Goal: Book appointment/travel/reservation

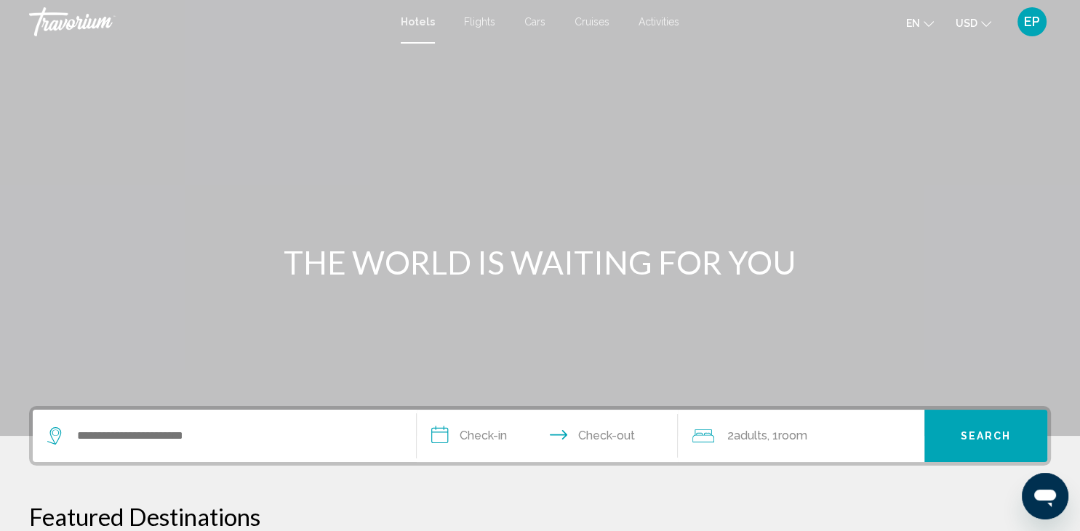
click at [534, 22] on span "Cars" at bounding box center [534, 22] width 21 height 12
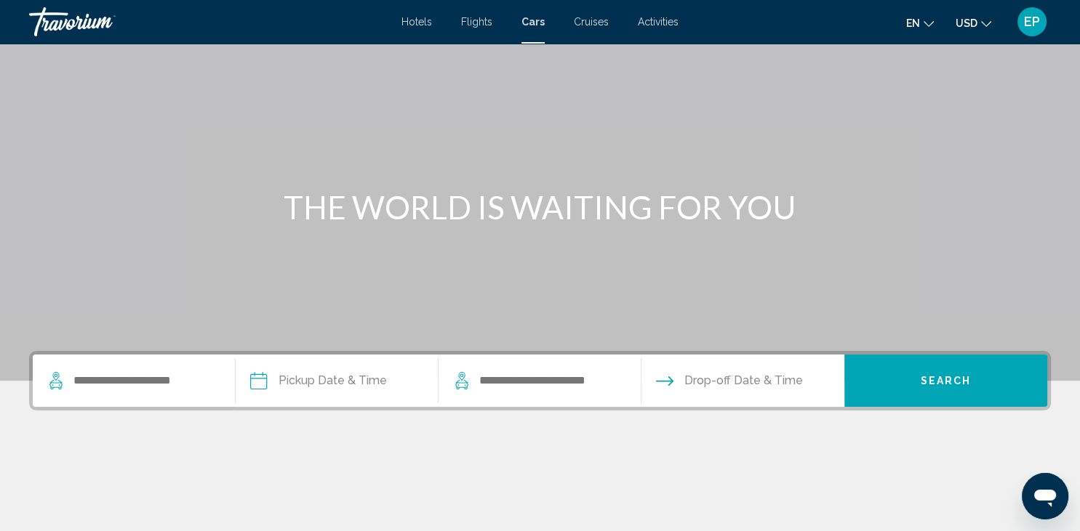
scroll to position [64, 0]
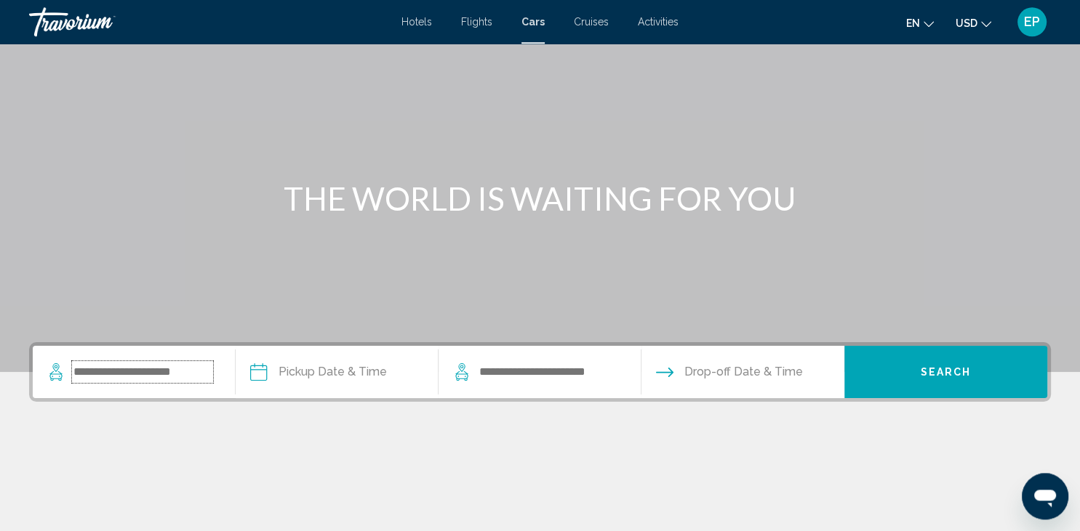
click at [103, 366] on input "Search widget" at bounding box center [142, 372] width 141 height 22
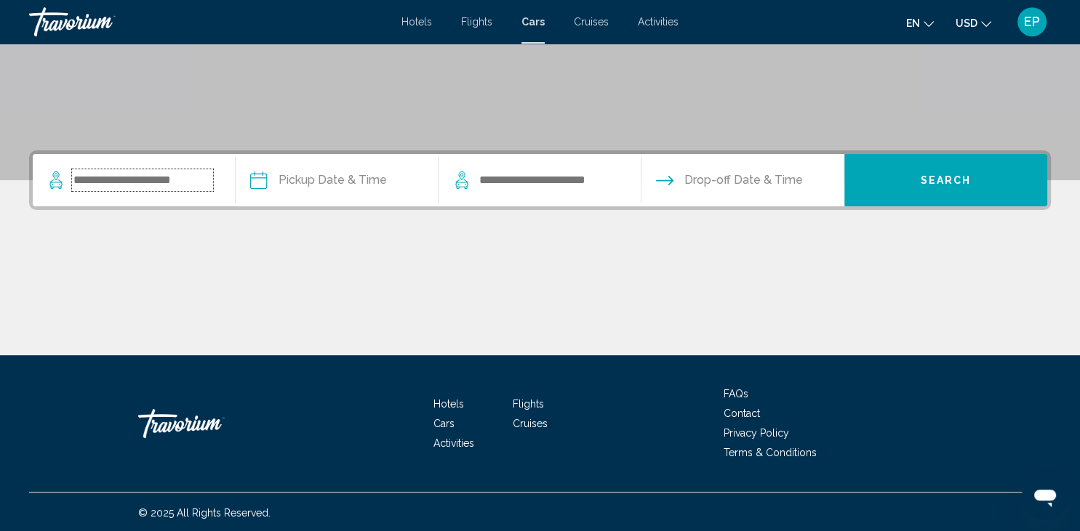
scroll to position [257, 0]
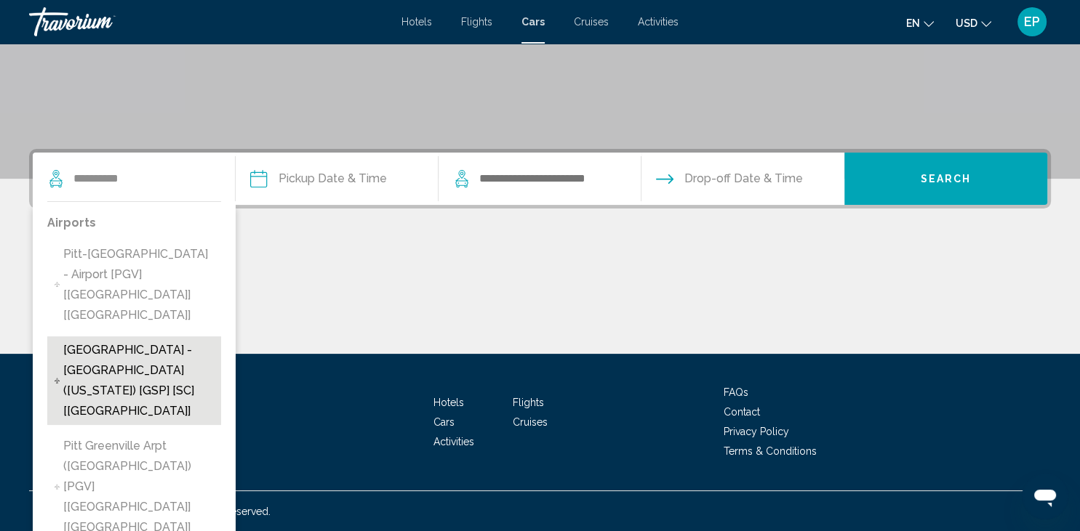
click at [150, 340] on span "[GEOGRAPHIC_DATA] - [GEOGRAPHIC_DATA] ([US_STATE]) [GSP] [SC] [[GEOGRAPHIC_DATA…" at bounding box center [138, 380] width 150 height 81
type input "**********"
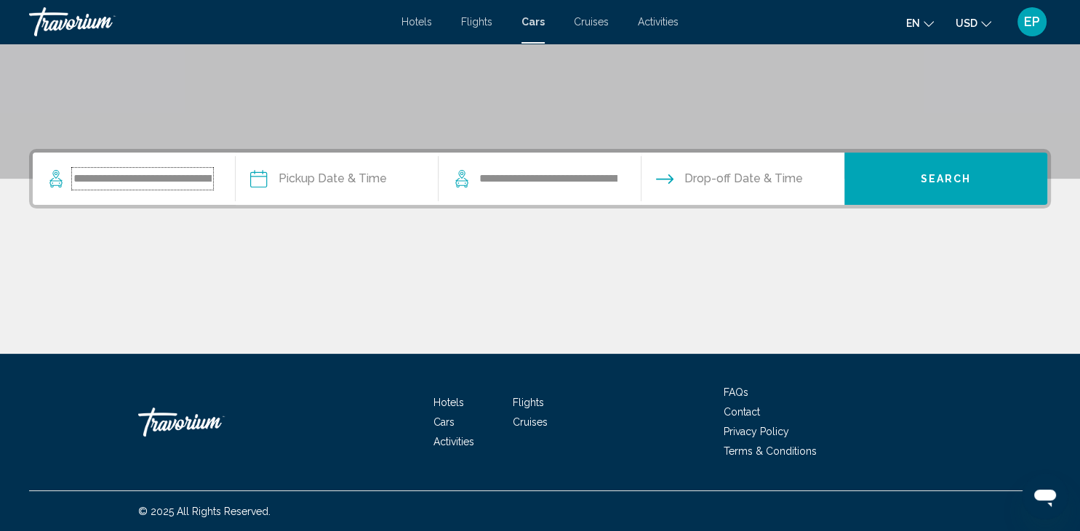
scroll to position [0, 185]
click at [281, 177] on input "Pickup date" at bounding box center [350, 181] width 205 height 57
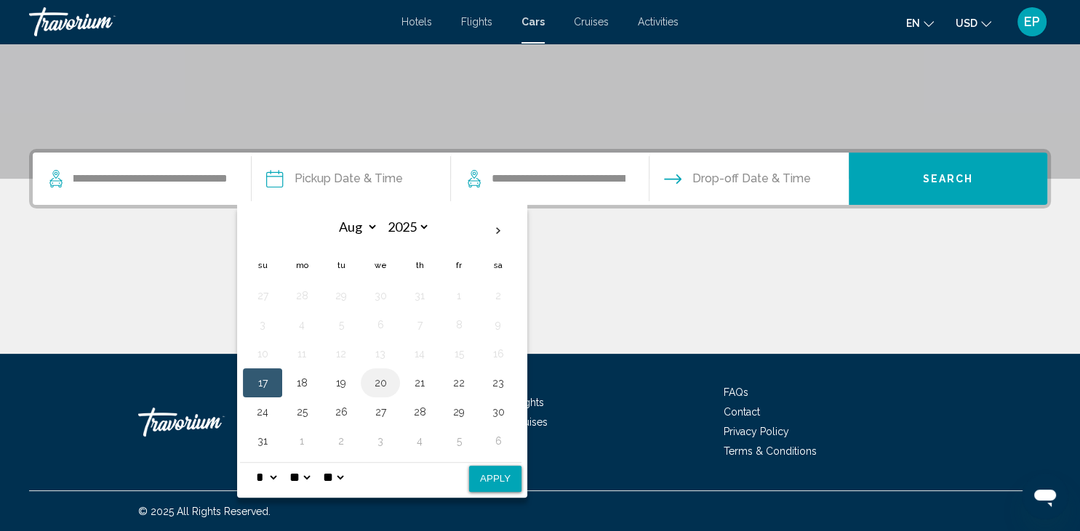
click at [374, 384] on button "20" at bounding box center [380, 383] width 23 height 20
click at [494, 475] on button "Apply" at bounding box center [495, 479] width 52 height 26
type input "**********"
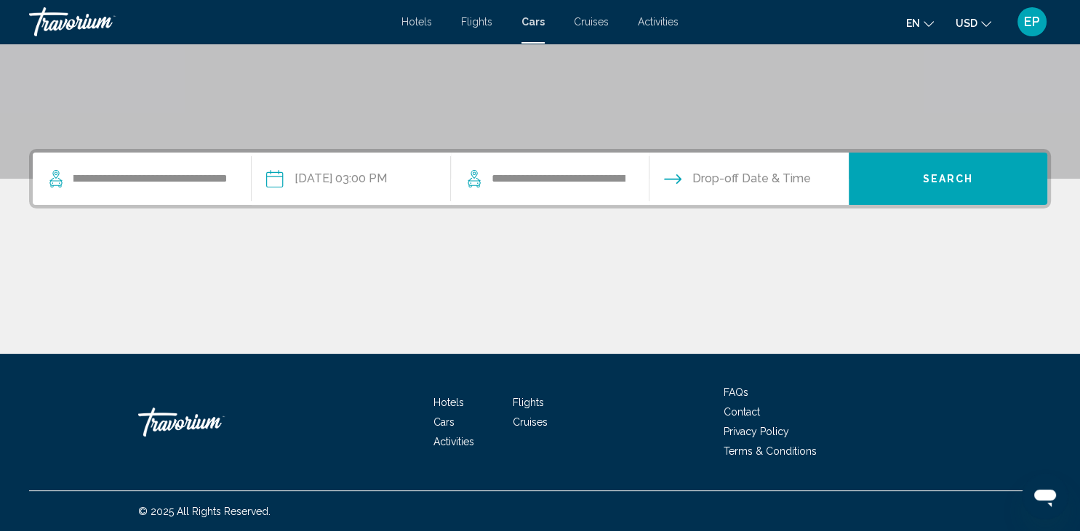
click at [617, 193] on div "**********" at bounding box center [549, 179] width 169 height 52
click at [683, 177] on input "Drop-off date" at bounding box center [748, 181] width 205 height 57
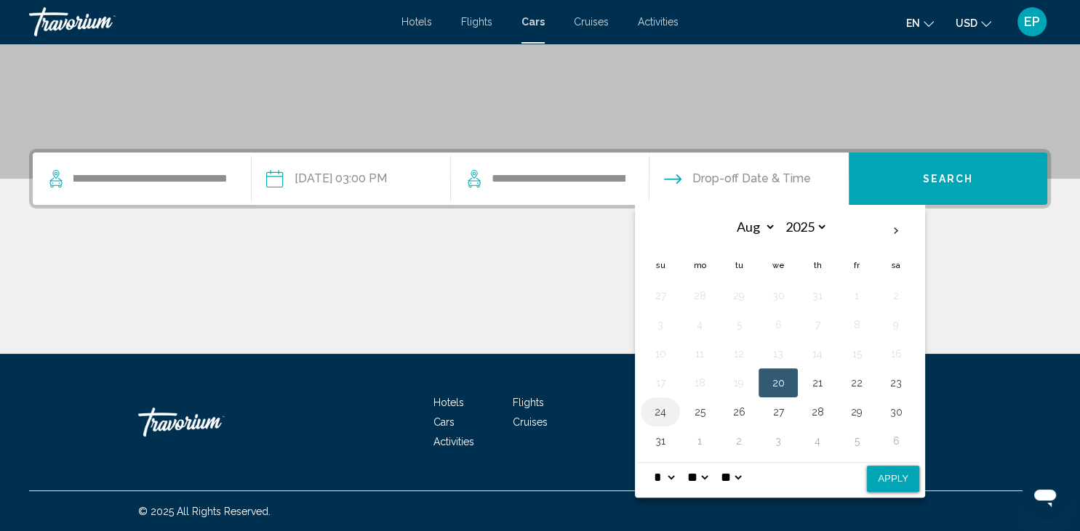
click at [672, 410] on button "24" at bounding box center [660, 412] width 23 height 20
click at [910, 479] on button "Apply" at bounding box center [893, 479] width 52 height 26
type input "**********"
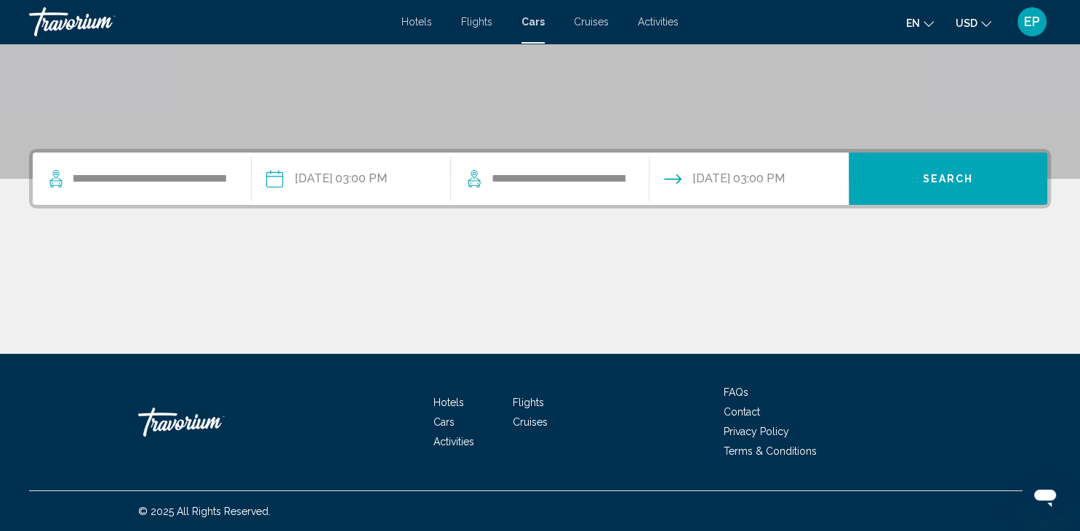
click at [961, 181] on span "Search" at bounding box center [947, 180] width 51 height 12
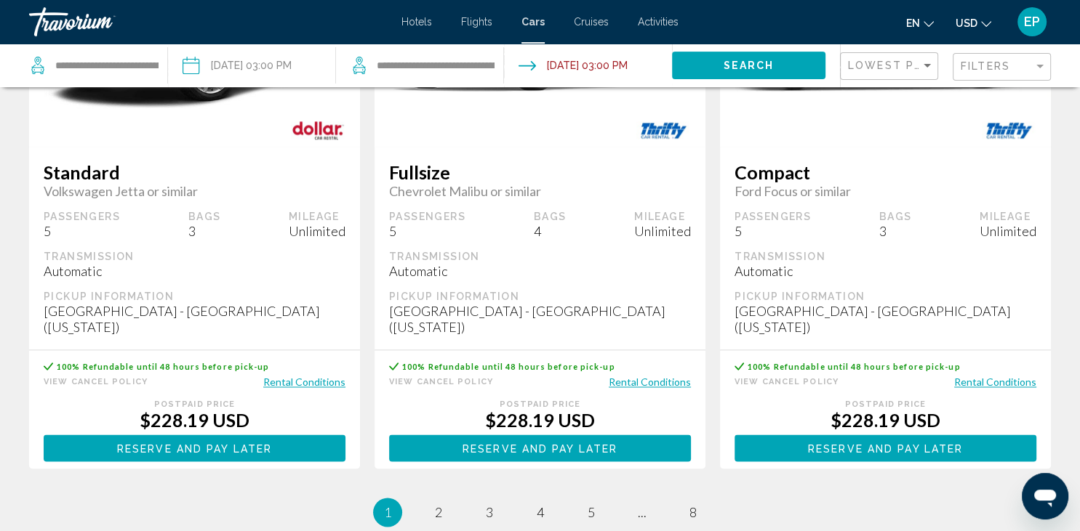
scroll to position [2040, 0]
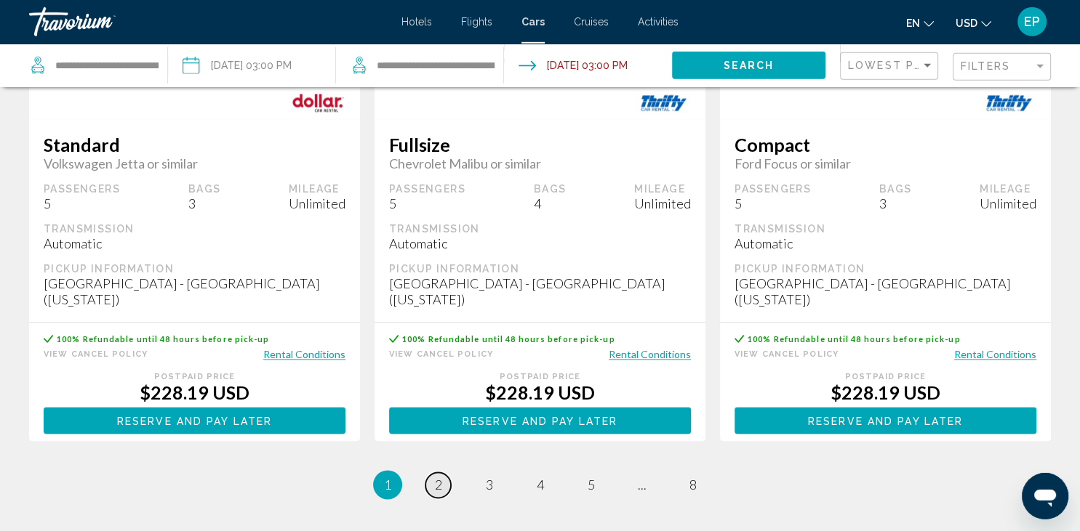
click at [434, 473] on link "page 2" at bounding box center [437, 485] width 25 height 25
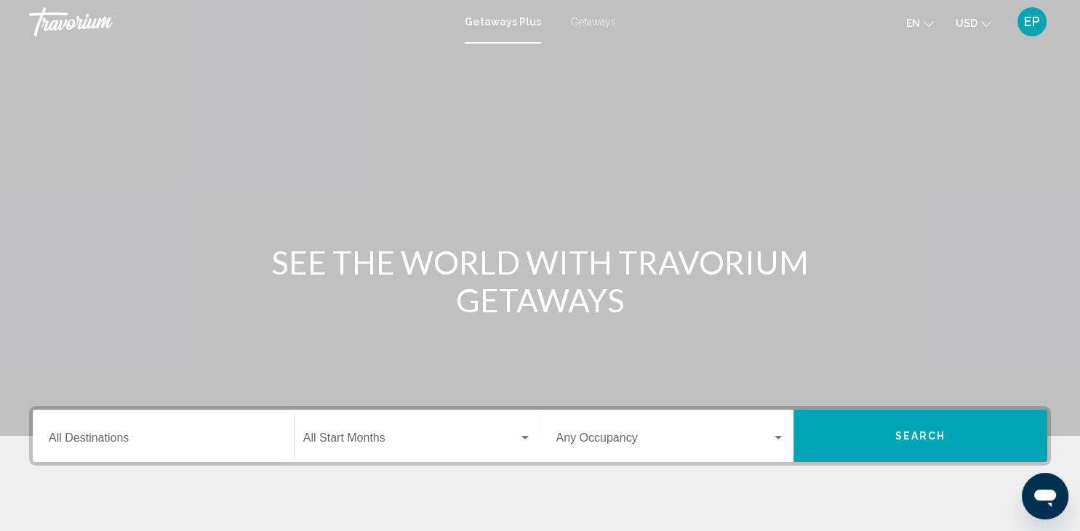
click at [589, 21] on span "Getaways" at bounding box center [593, 22] width 46 height 12
click at [46, 441] on div "Destination All Destinations" at bounding box center [163, 437] width 246 height 46
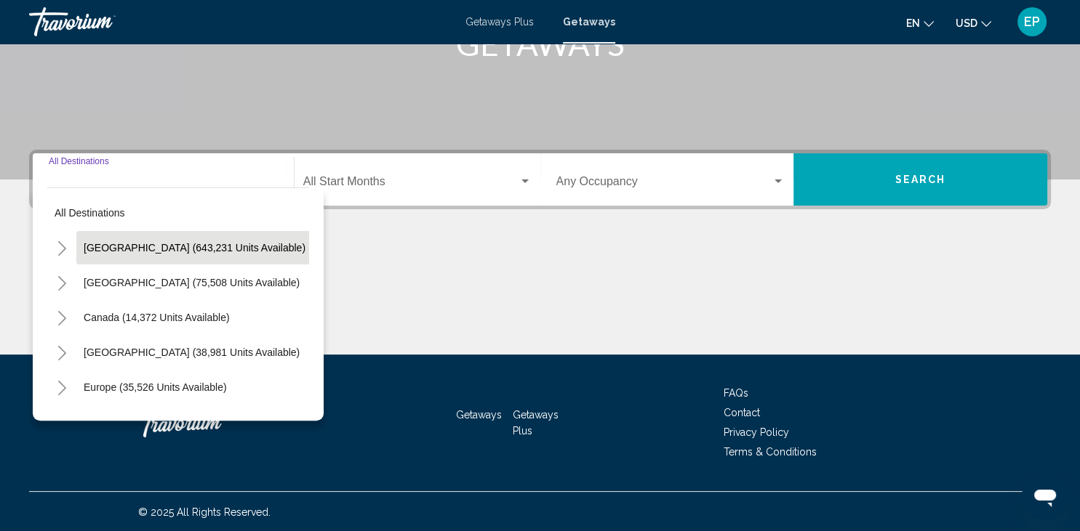
scroll to position [257, 0]
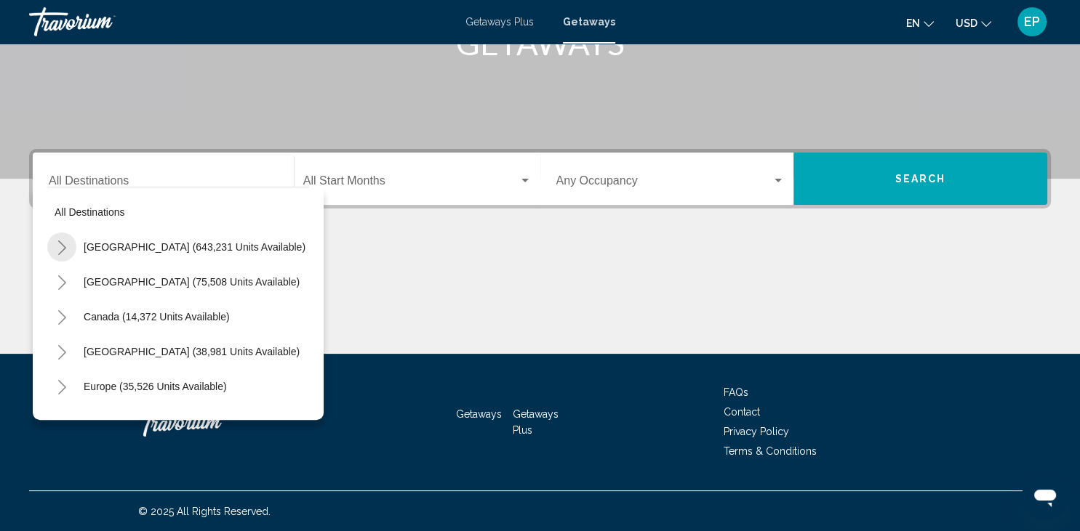
click at [60, 246] on icon "Toggle United States (643,231 units available)" at bounding box center [62, 248] width 11 height 15
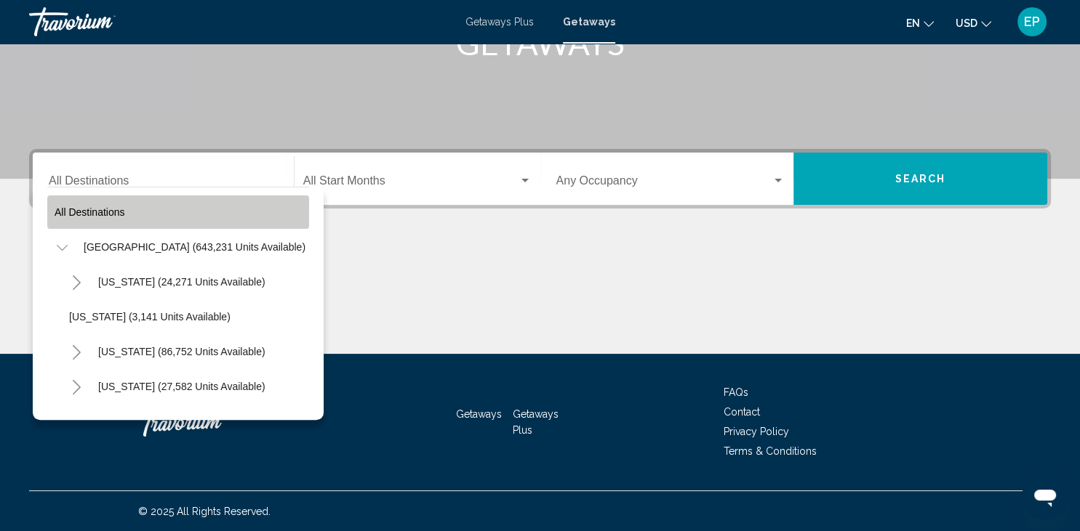
click at [55, 218] on button "All destinations" at bounding box center [178, 212] width 262 height 33
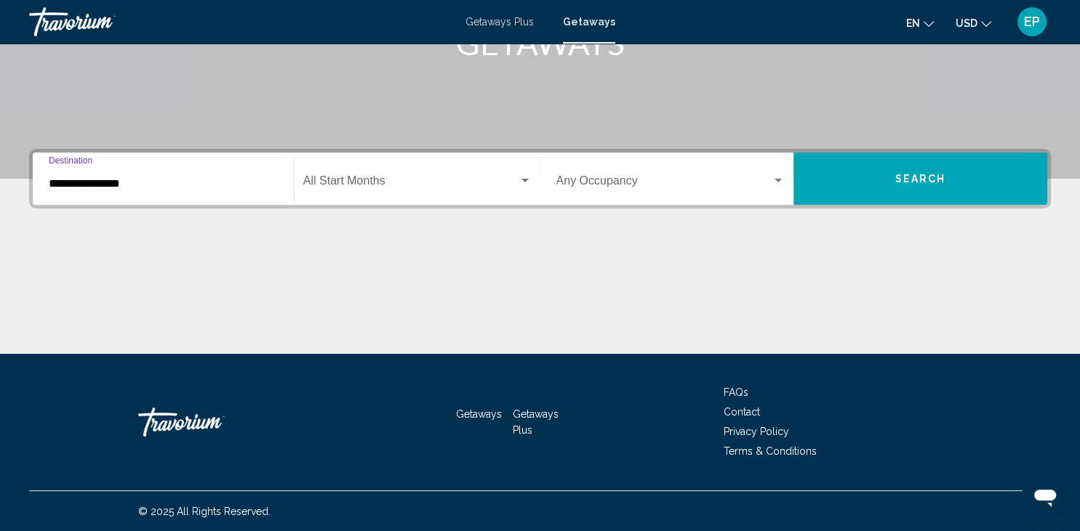
click at [58, 185] on input "**********" at bounding box center [163, 183] width 229 height 13
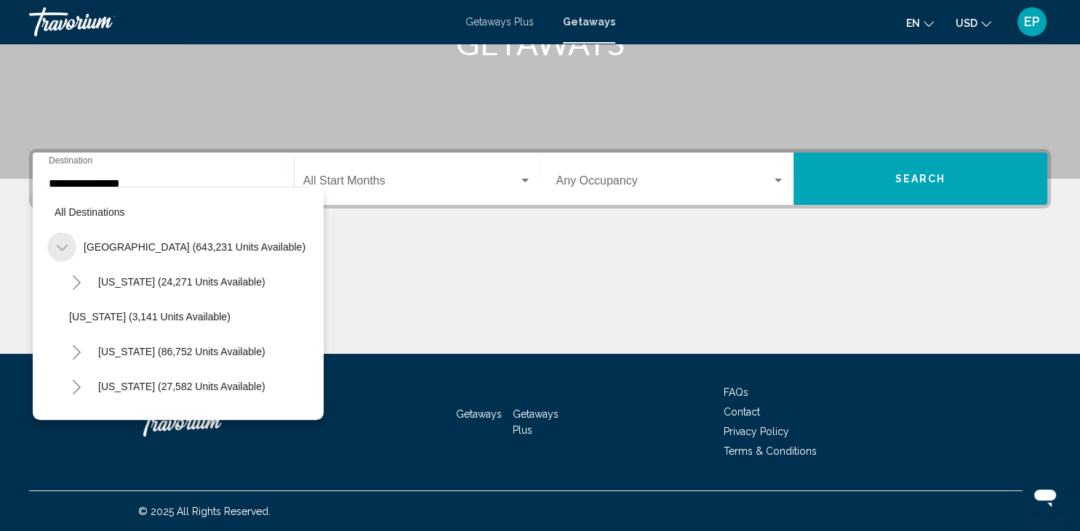
click at [62, 244] on icon "Toggle United States (643,231 units available)" at bounding box center [62, 248] width 11 height 15
click at [64, 284] on icon "Toggle Mexico (75,508 units available)" at bounding box center [62, 283] width 8 height 15
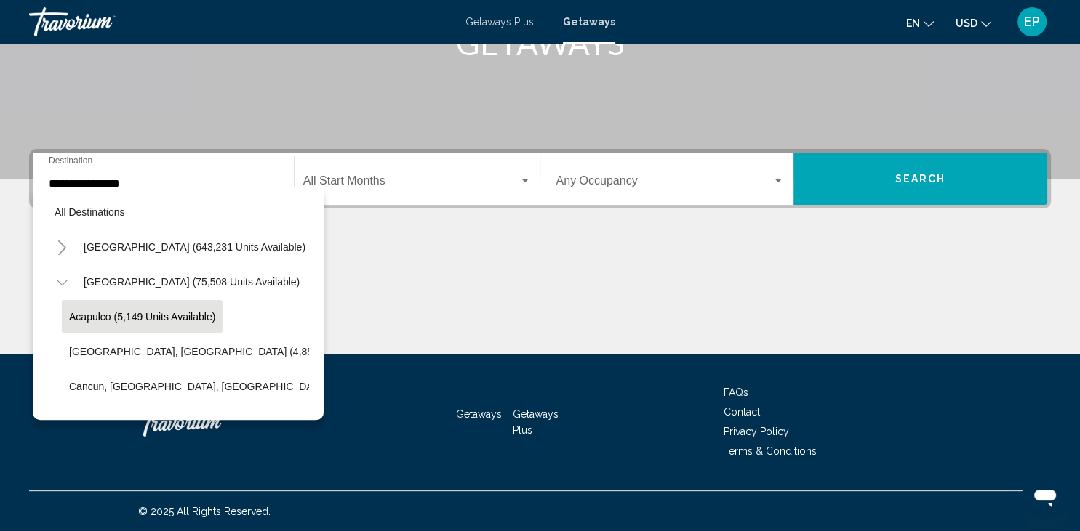
click at [164, 313] on span "Acapulco (5,149 units available)" at bounding box center [142, 317] width 146 height 12
type input "**********"
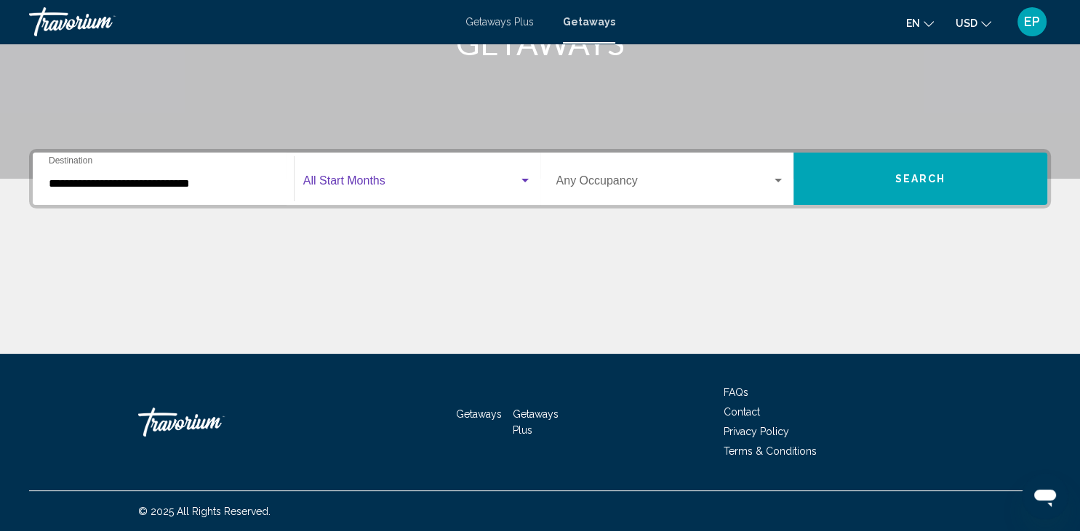
click at [521, 182] on div "Search widget" at bounding box center [524, 181] width 7 height 4
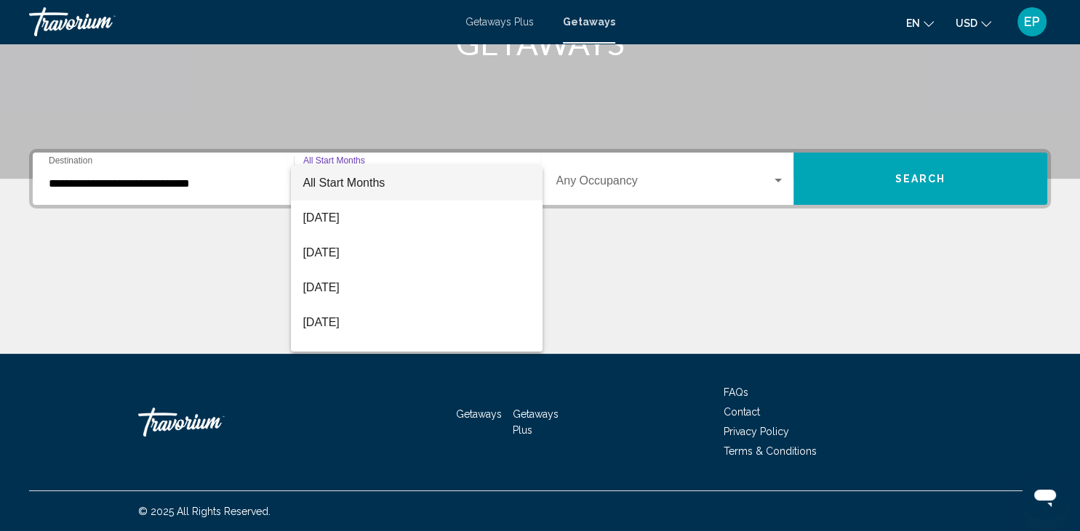
click at [607, 252] on div at bounding box center [540, 265] width 1080 height 531
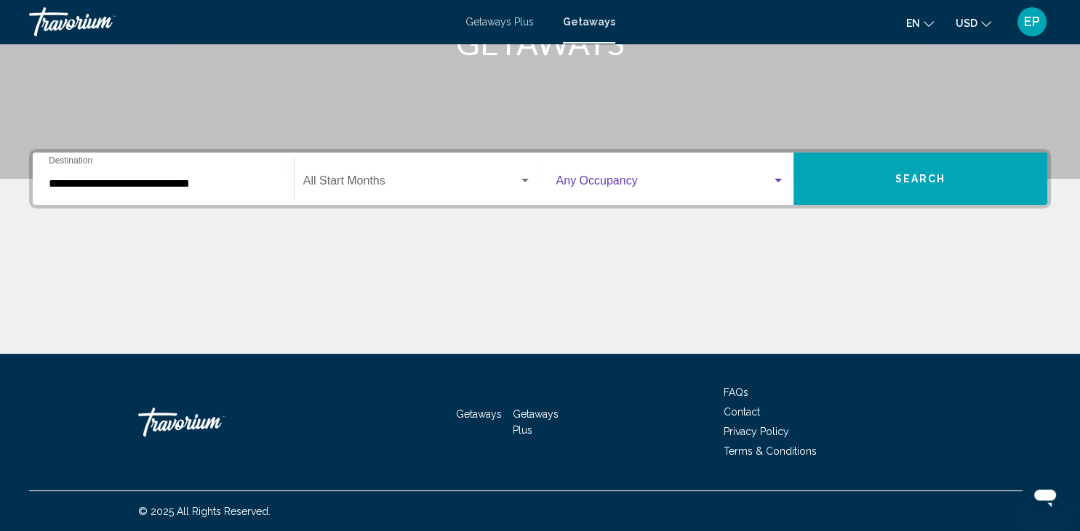
click at [779, 182] on div "Search widget" at bounding box center [777, 181] width 7 height 4
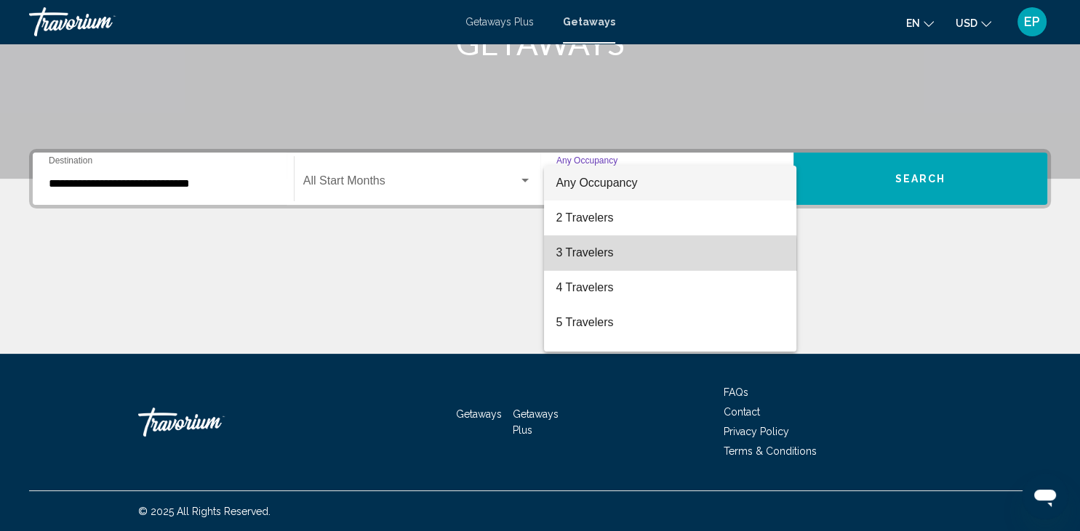
click at [601, 257] on span "3 Travelers" at bounding box center [669, 253] width 229 height 35
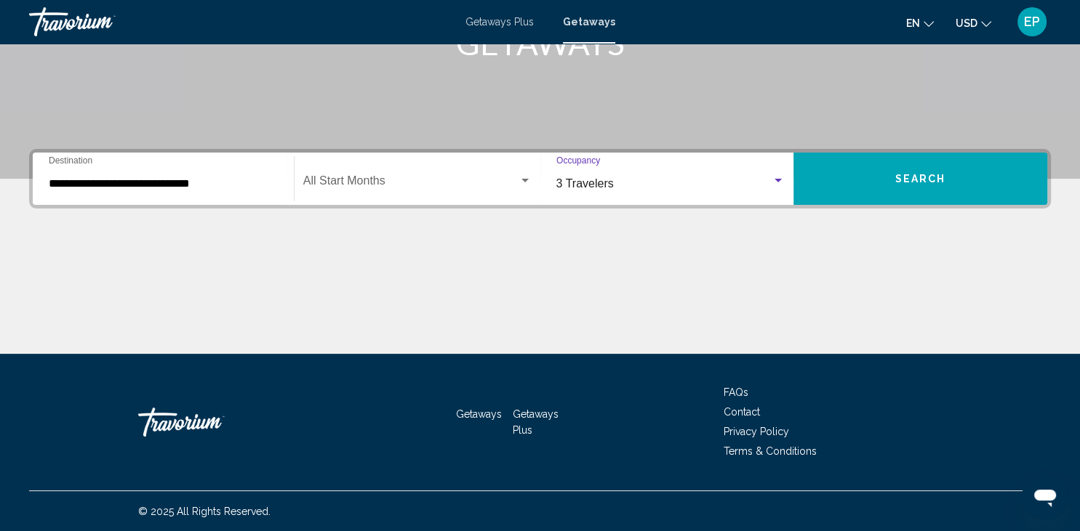
click at [939, 174] on span "Search" at bounding box center [920, 180] width 51 height 12
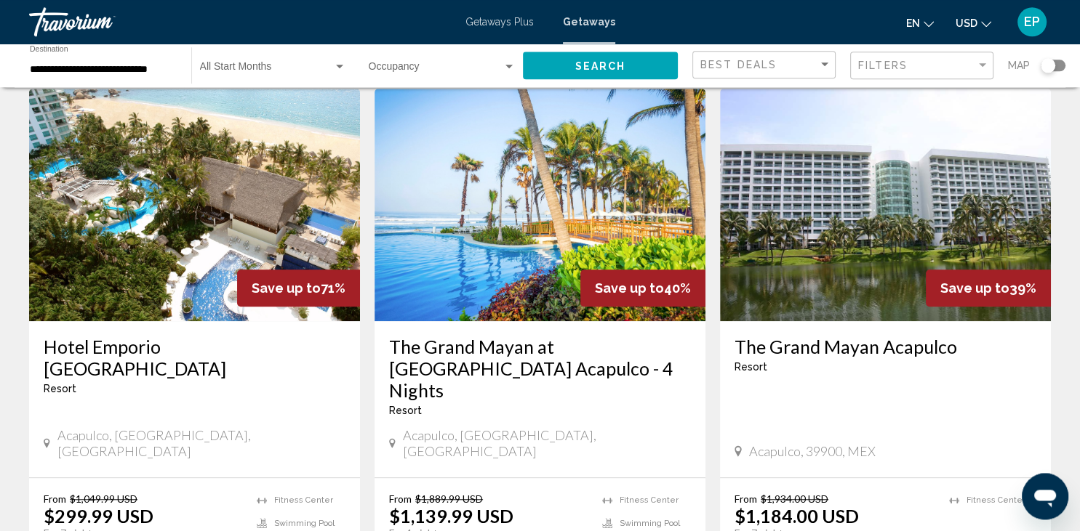
scroll to position [1141, 0]
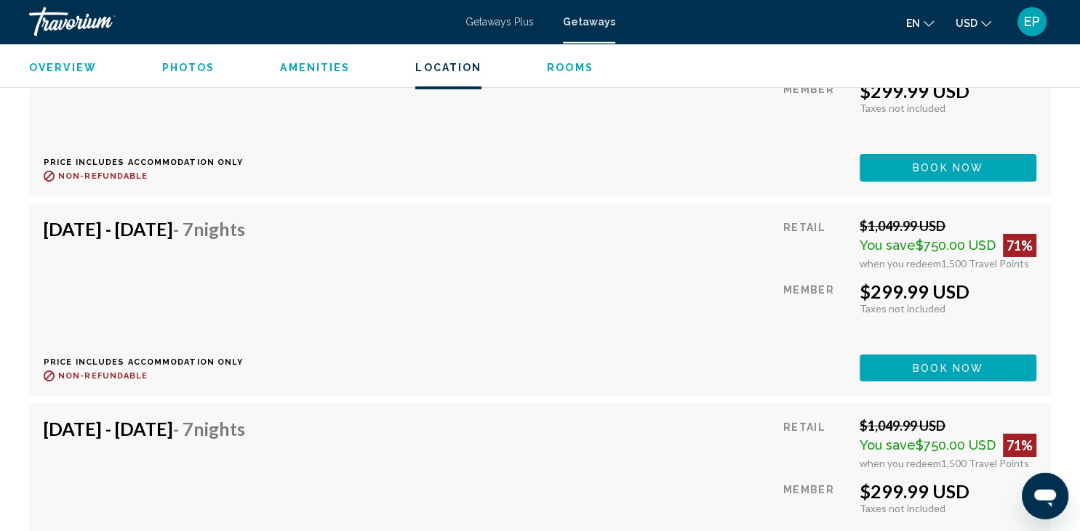
scroll to position [4849, 0]
